Goal: Transaction & Acquisition: Purchase product/service

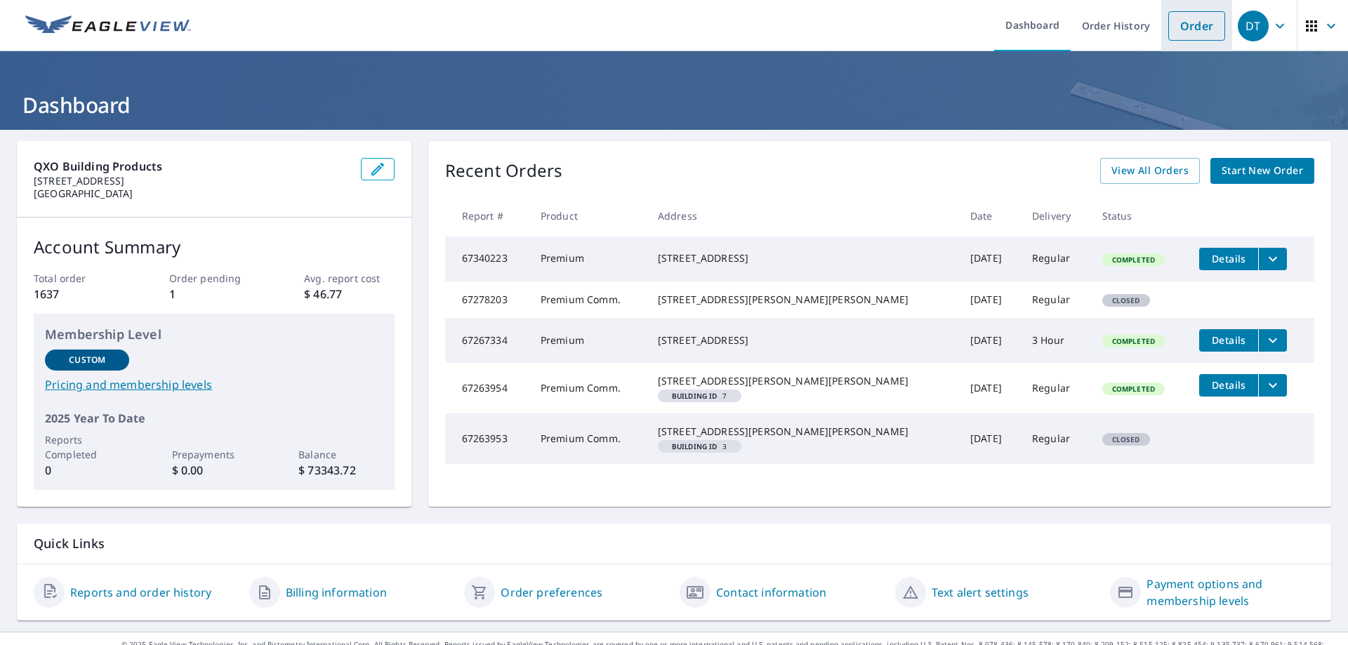
click at [1177, 20] on link "Order" at bounding box center [1196, 25] width 57 height 29
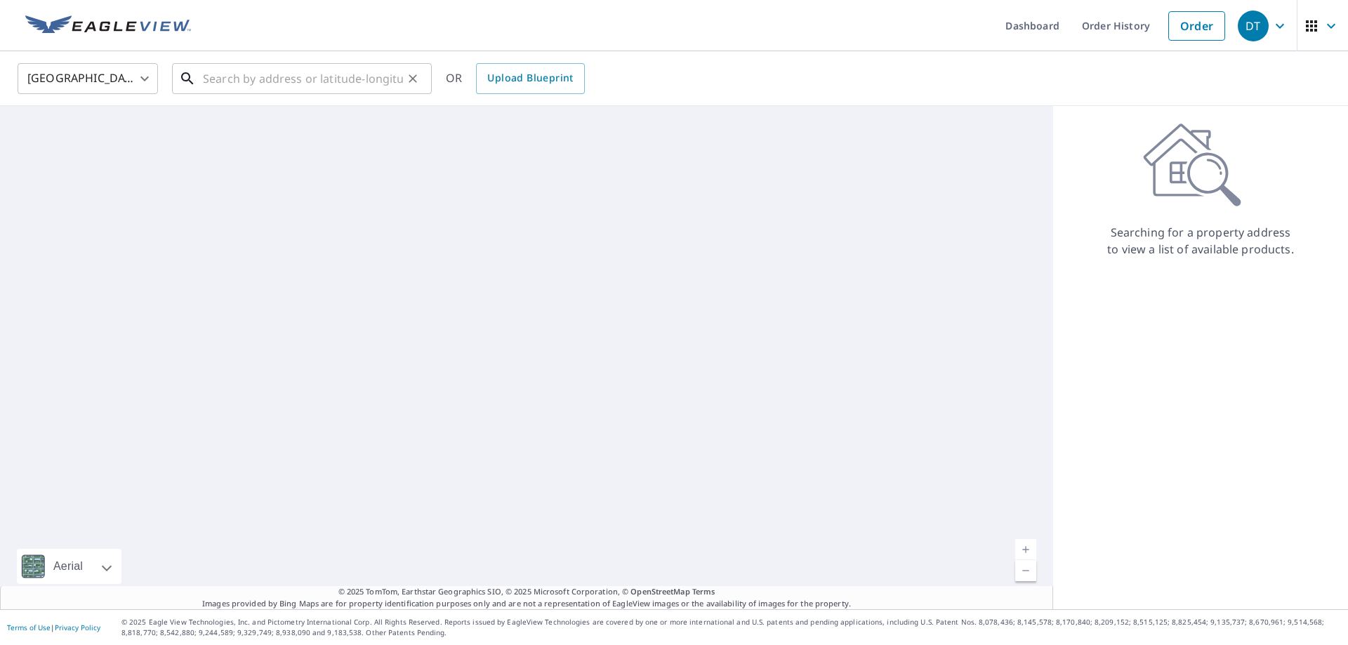
click at [232, 84] on input "text" at bounding box center [303, 78] width 200 height 39
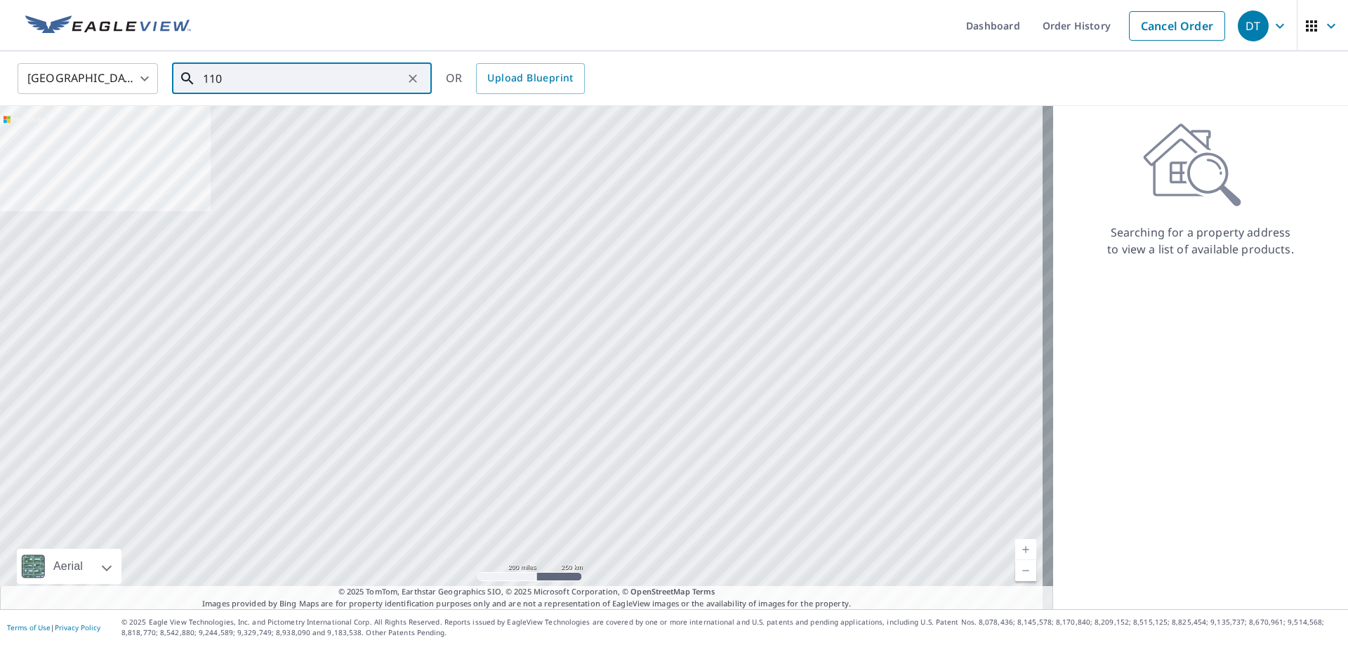
click at [291, 71] on input "110" at bounding box center [303, 78] width 200 height 39
click at [269, 131] on p "[GEOGRAPHIC_DATA], [GEOGRAPHIC_DATA] 07719" at bounding box center [310, 142] width 220 height 28
type input "[STREET_ADDRESS]"
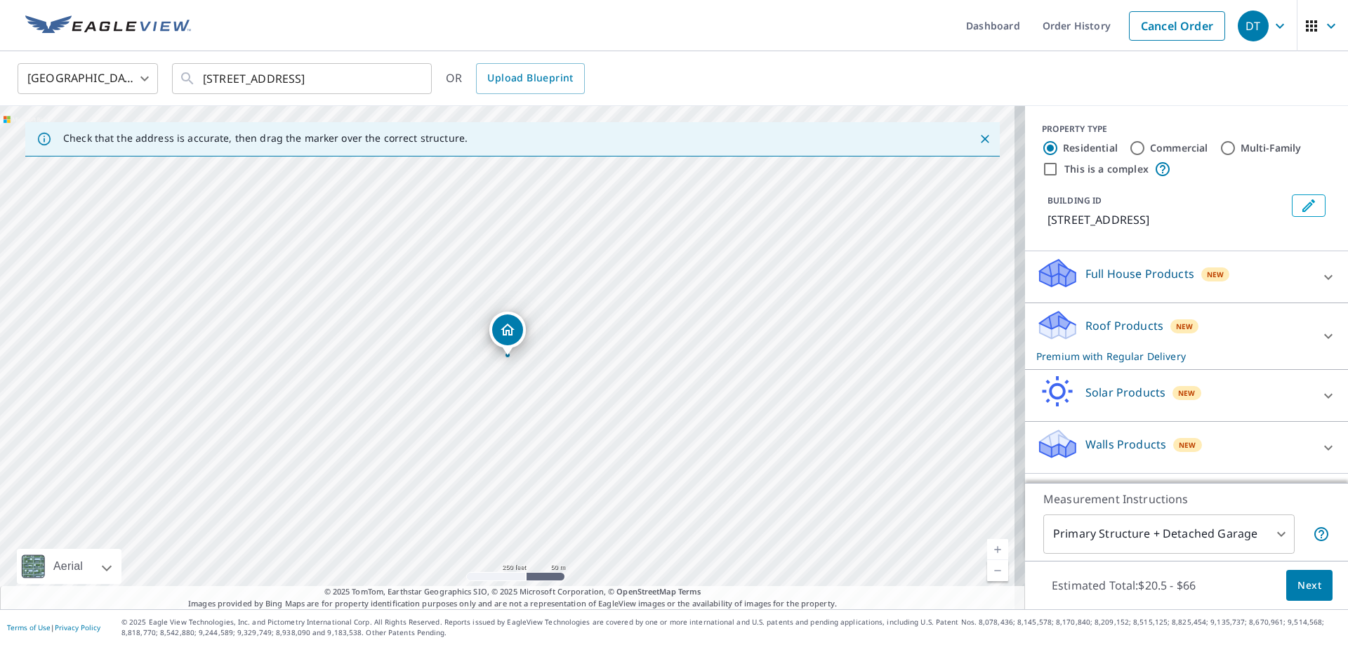
click at [1320, 330] on icon at bounding box center [1328, 336] width 17 height 17
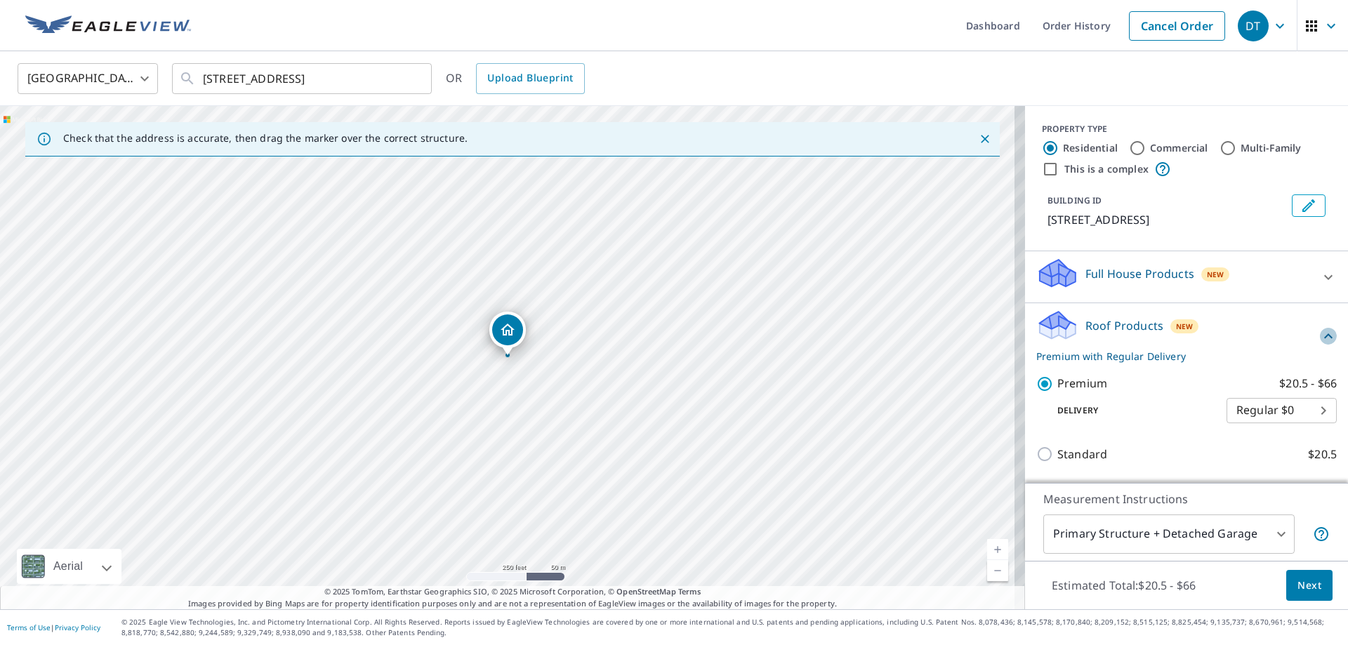
click at [1320, 331] on icon at bounding box center [1328, 336] width 17 height 17
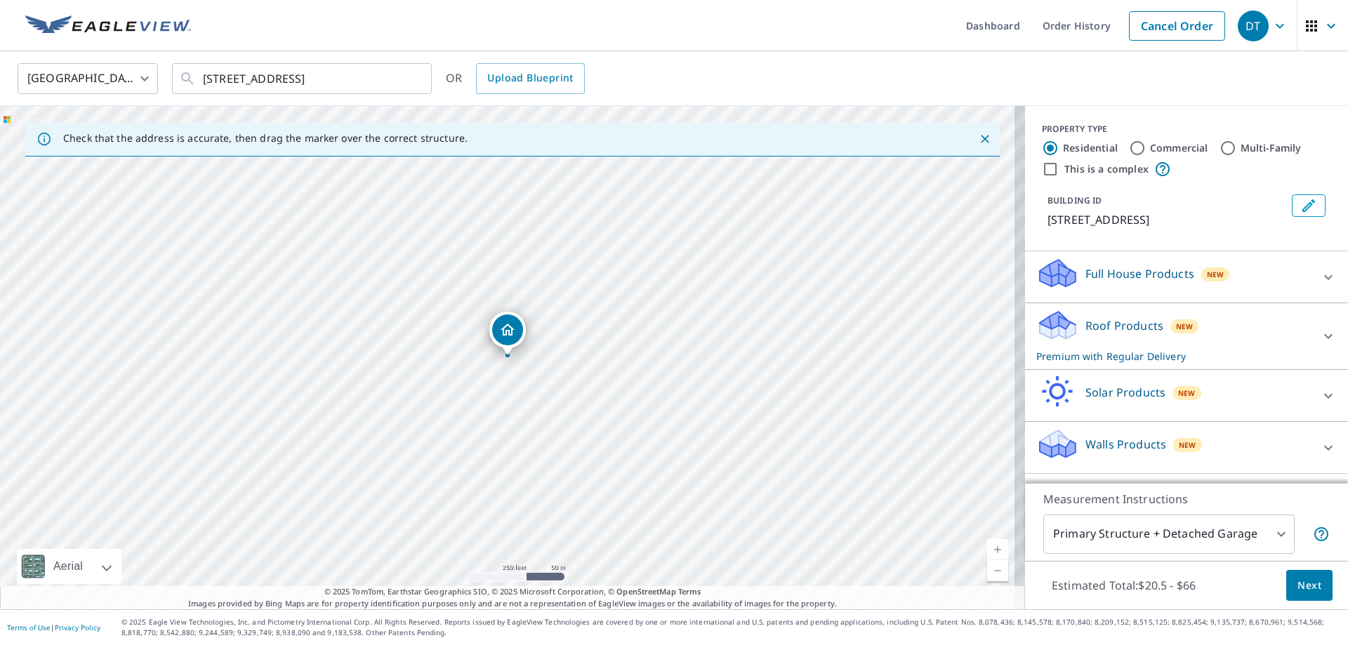
click at [1286, 581] on button "Next" at bounding box center [1309, 586] width 46 height 32
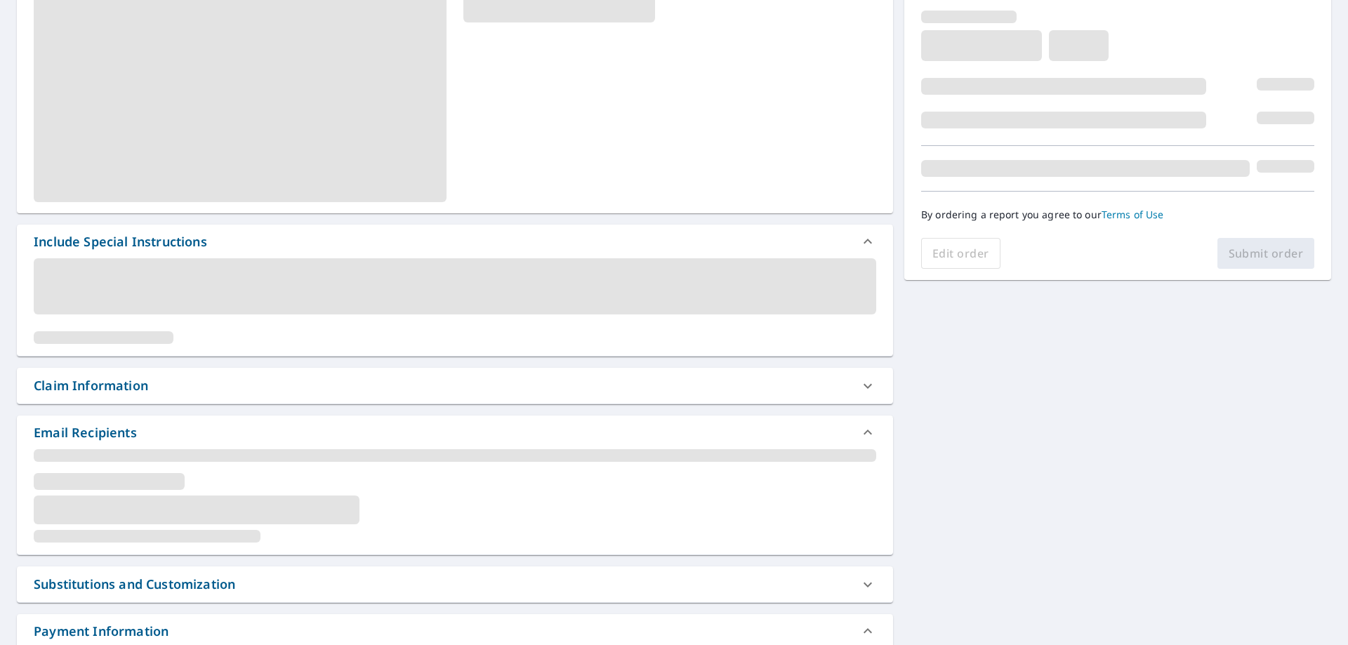
scroll to position [281, 0]
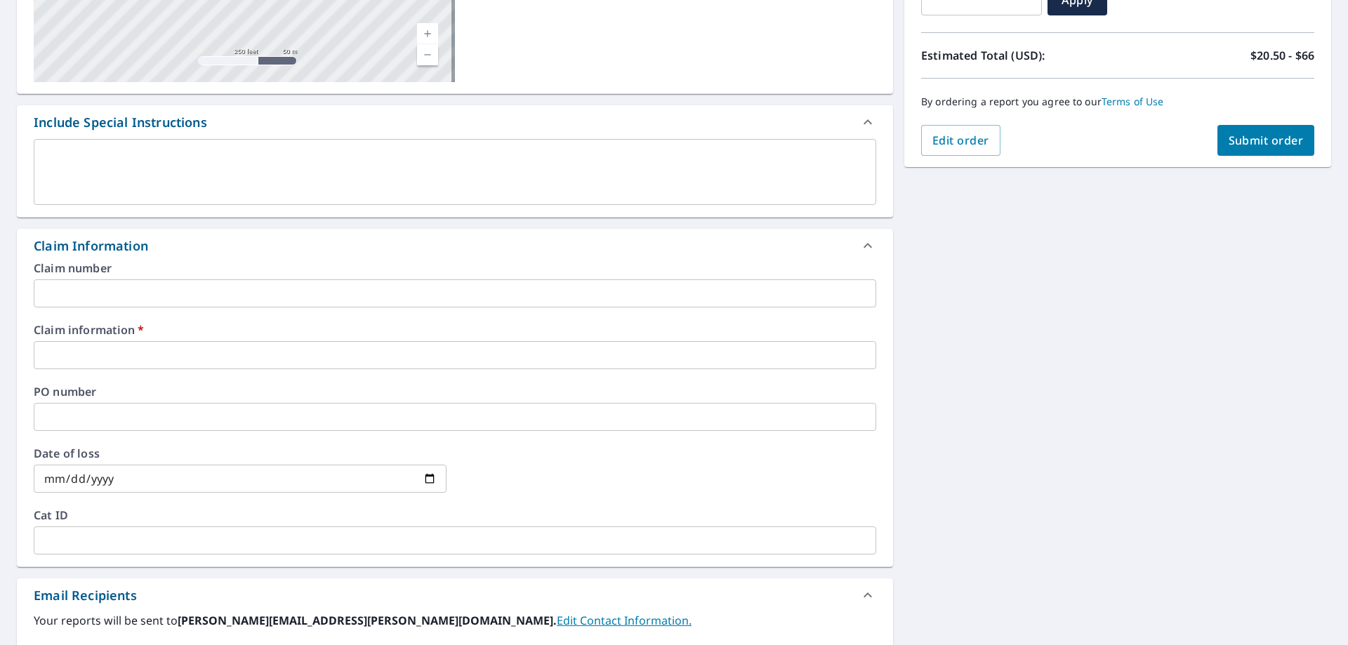
click at [237, 303] on input "text" at bounding box center [455, 293] width 843 height 28
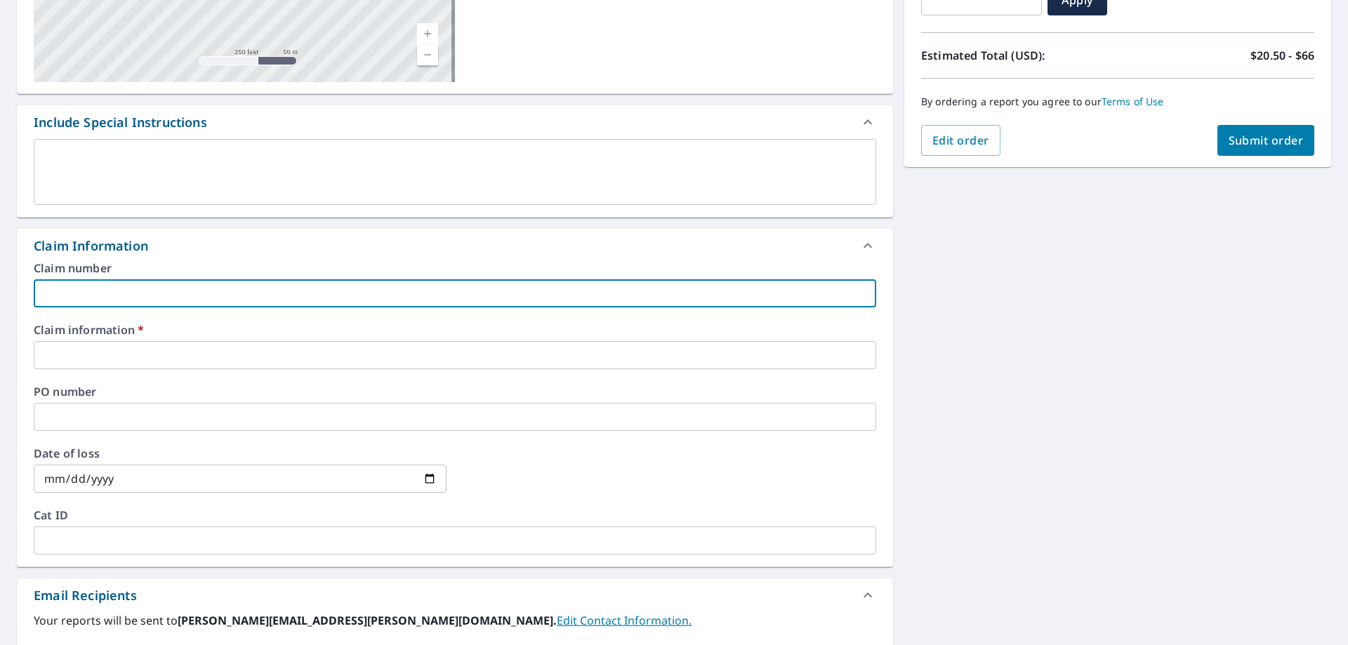
type input "v"
checkbox input "true"
type input "vi"
checkbox input "true"
type input "vis"
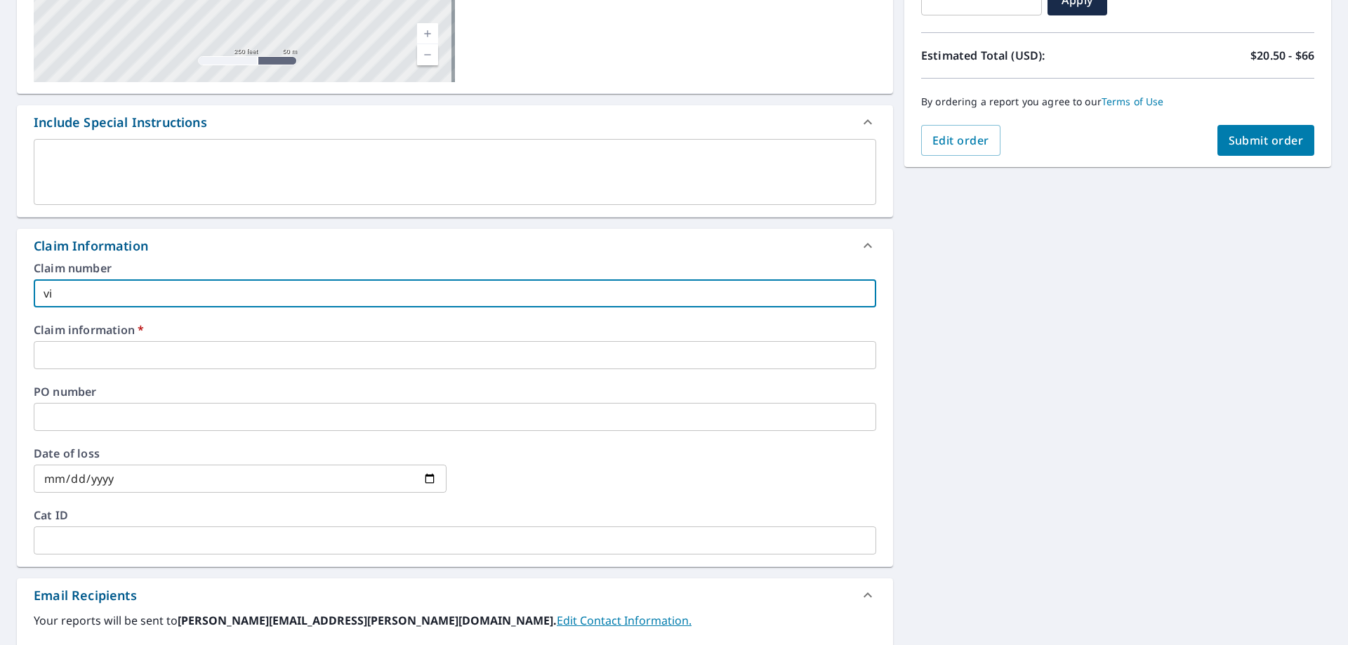
checkbox input "true"
type input "visc"
checkbox input "true"
type input "visco"
checkbox input "true"
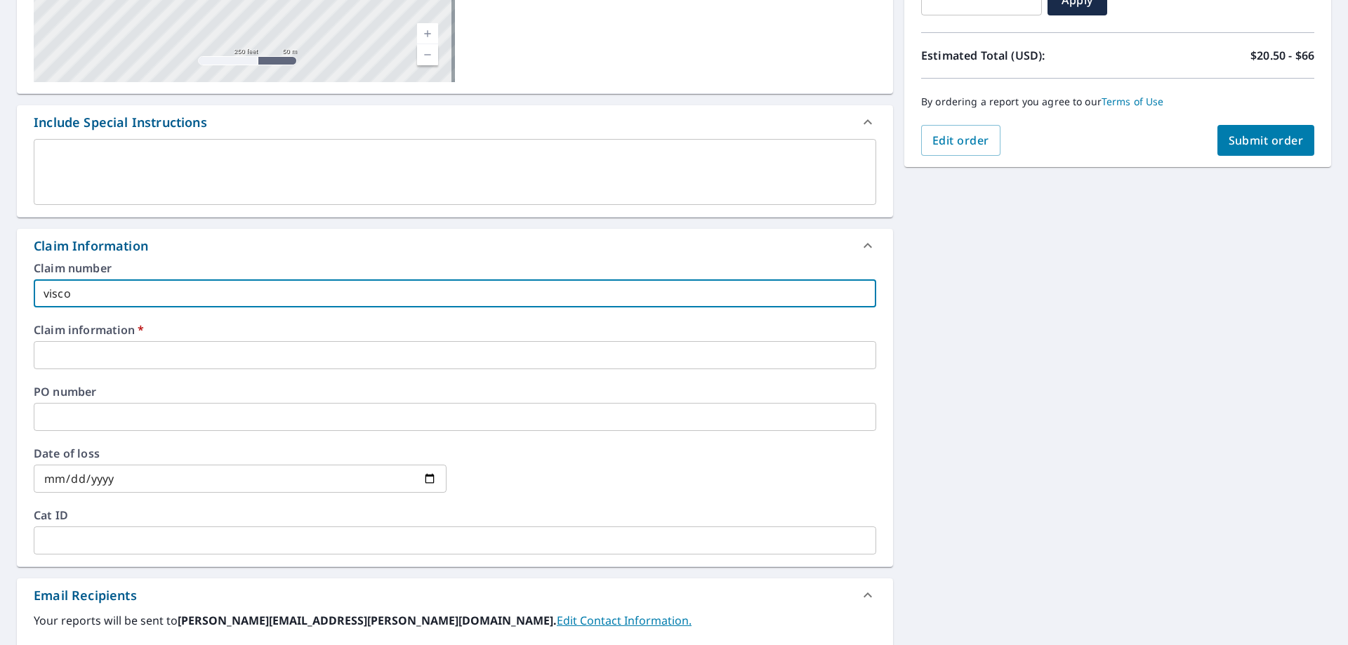
type input "viscon"
checkbox input "true"
type input "viscon"
checkbox input "true"
type input "viscon"
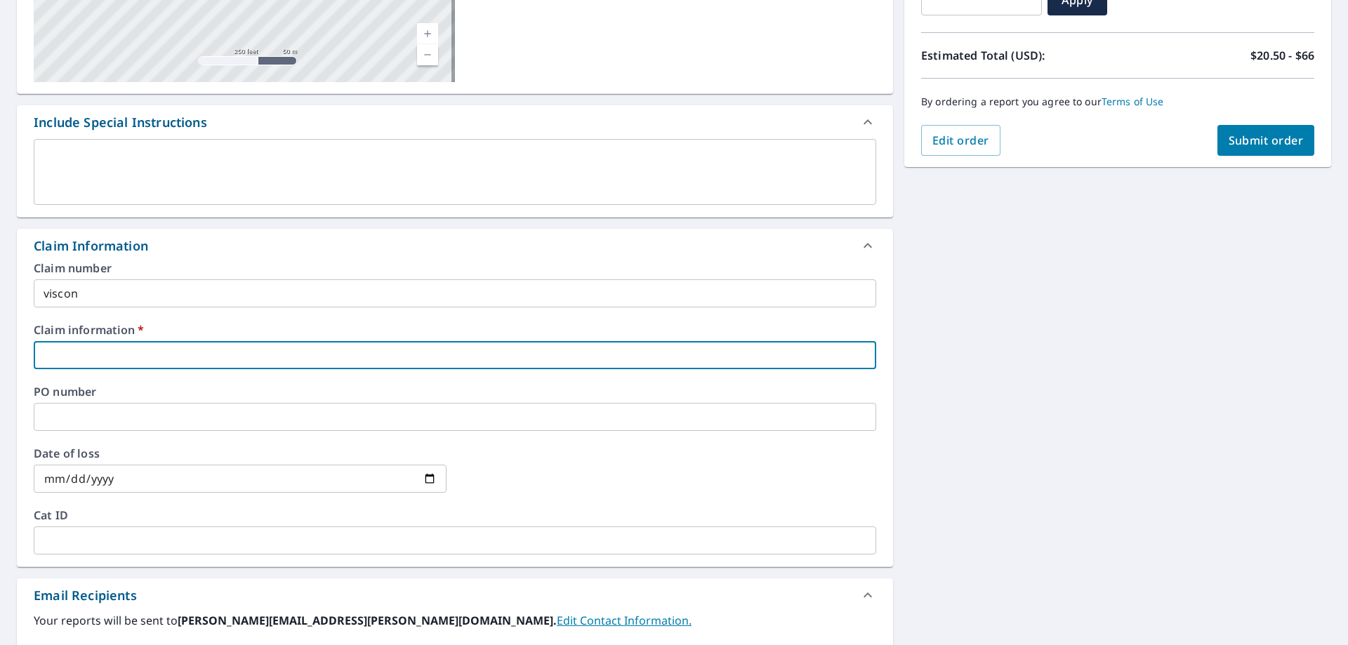
type input "v"
checkbox input "true"
type input "vi"
checkbox input "true"
type input "vis"
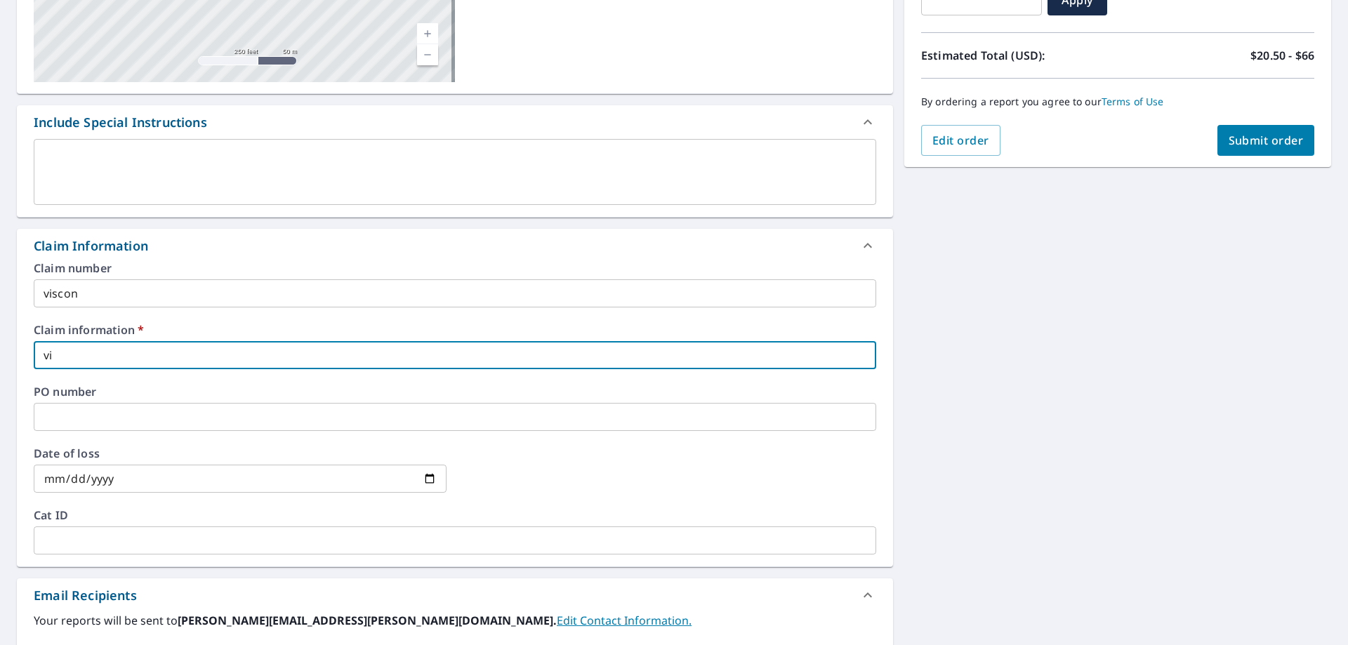
checkbox input "true"
type input "visc"
checkbox input "true"
type input "visco"
checkbox input "true"
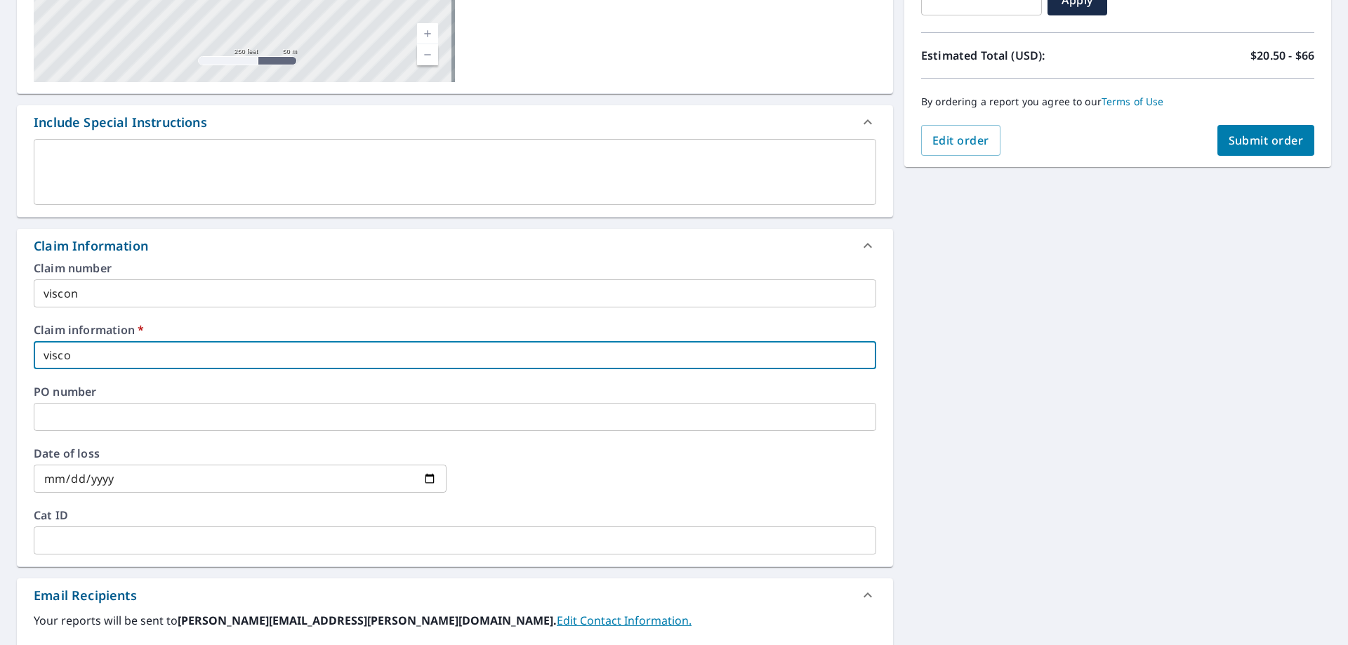
type input "viscon"
checkbox input "true"
type input "viscon"
checkbox input "true"
type input "viscon"
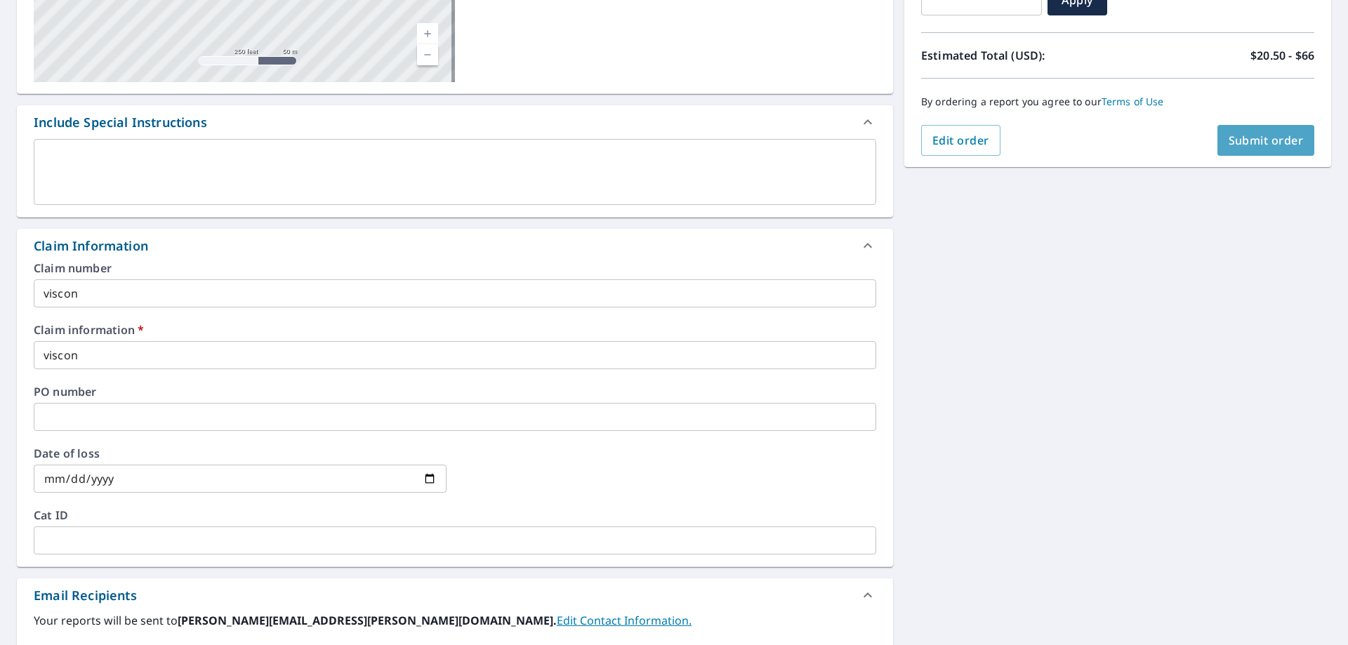
click at [1264, 132] on button "Submit order" at bounding box center [1266, 140] width 98 height 31
checkbox input "true"
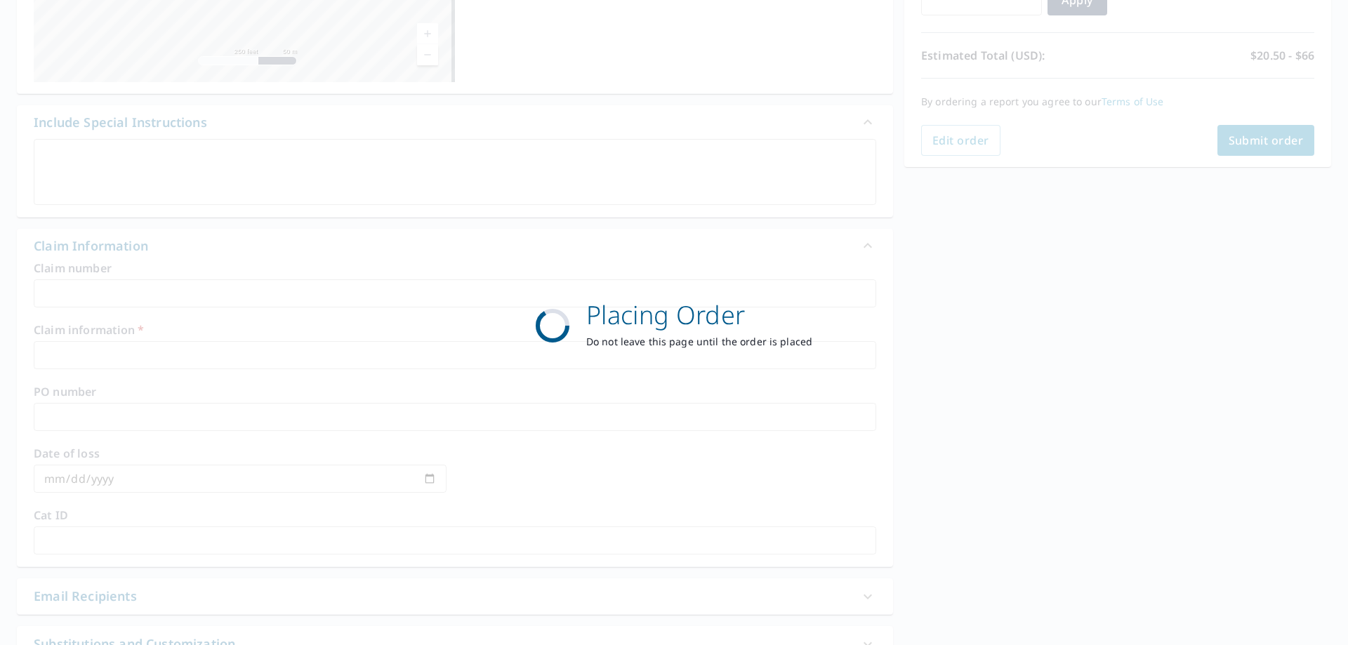
scroll to position [181, 0]
